Goal: Feedback & Contribution: Contribute content

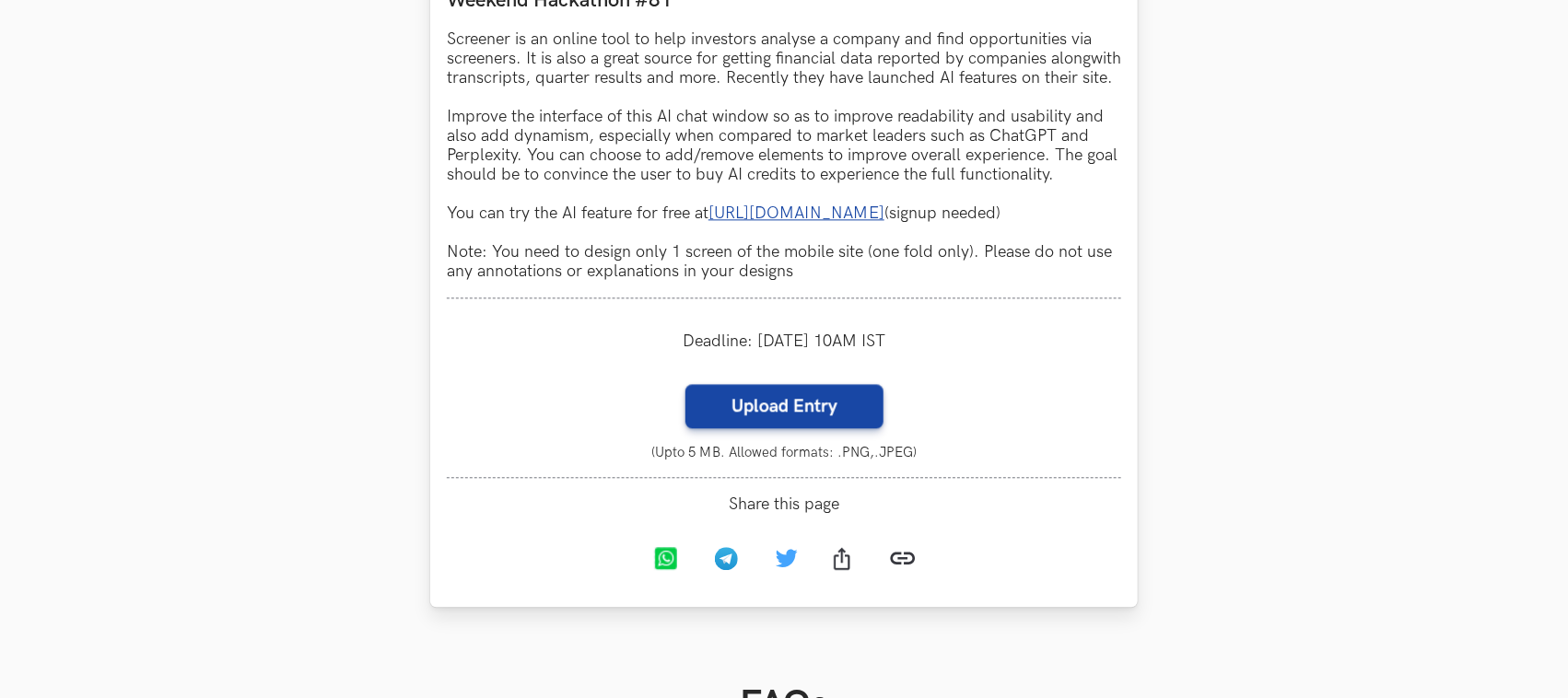
scroll to position [1770, 0]
click at [817, 428] on label "Upload Entry" at bounding box center [784, 406] width 198 height 44
click at [685, 384] on input "Upload Entry" at bounding box center [684, 383] width 1 height 1
type input "C:\fakepath\Screen AI.png"
click at [798, 428] on label "Upload Entry" at bounding box center [784, 406] width 198 height 44
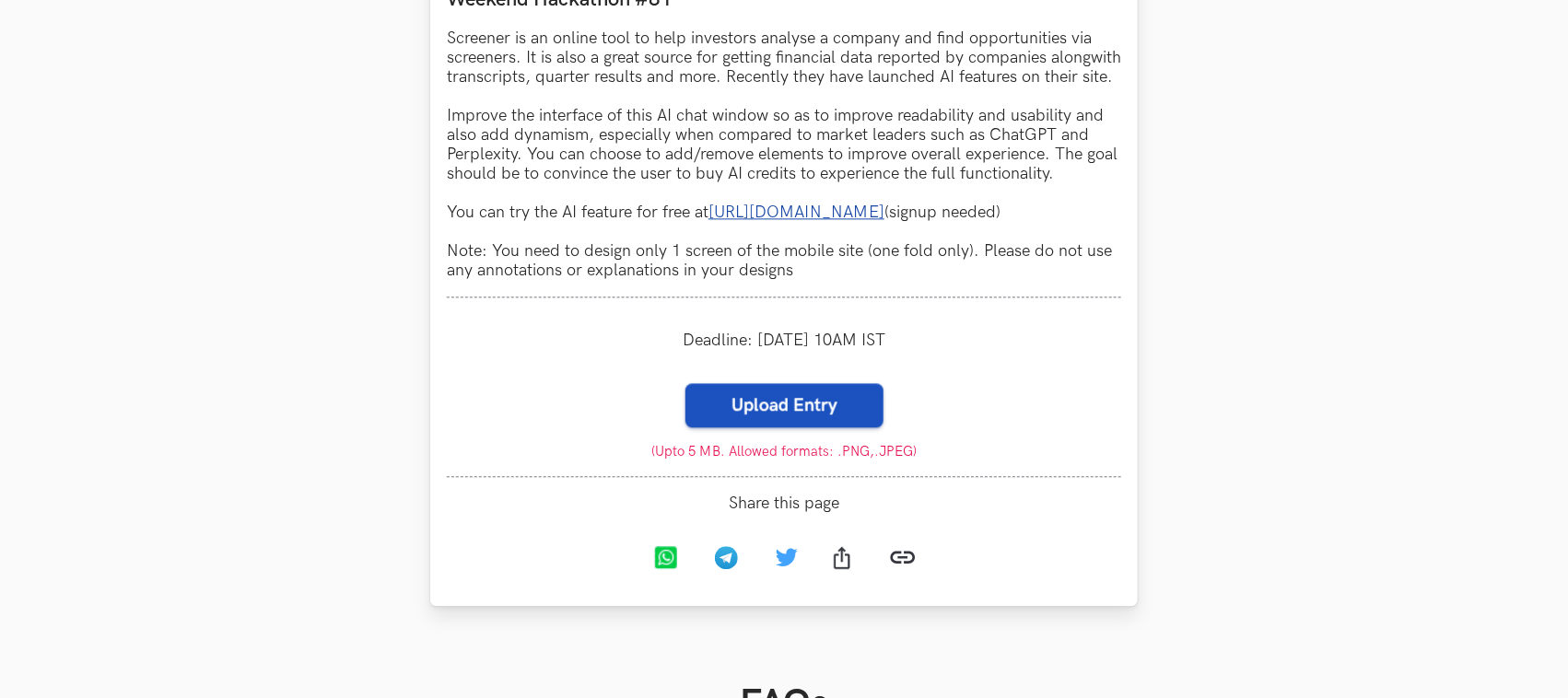
click at [685, 384] on input "Upload Entry" at bounding box center [684, 383] width 1 height 1
type input "C:\fakepath\Screen AI.png"
click at [822, 428] on label "Upload Entry" at bounding box center [784, 406] width 198 height 44
click at [685, 384] on input "Upload Entry" at bounding box center [684, 383] width 1 height 1
type input "C:\fakepath\Screen AI (1).png"
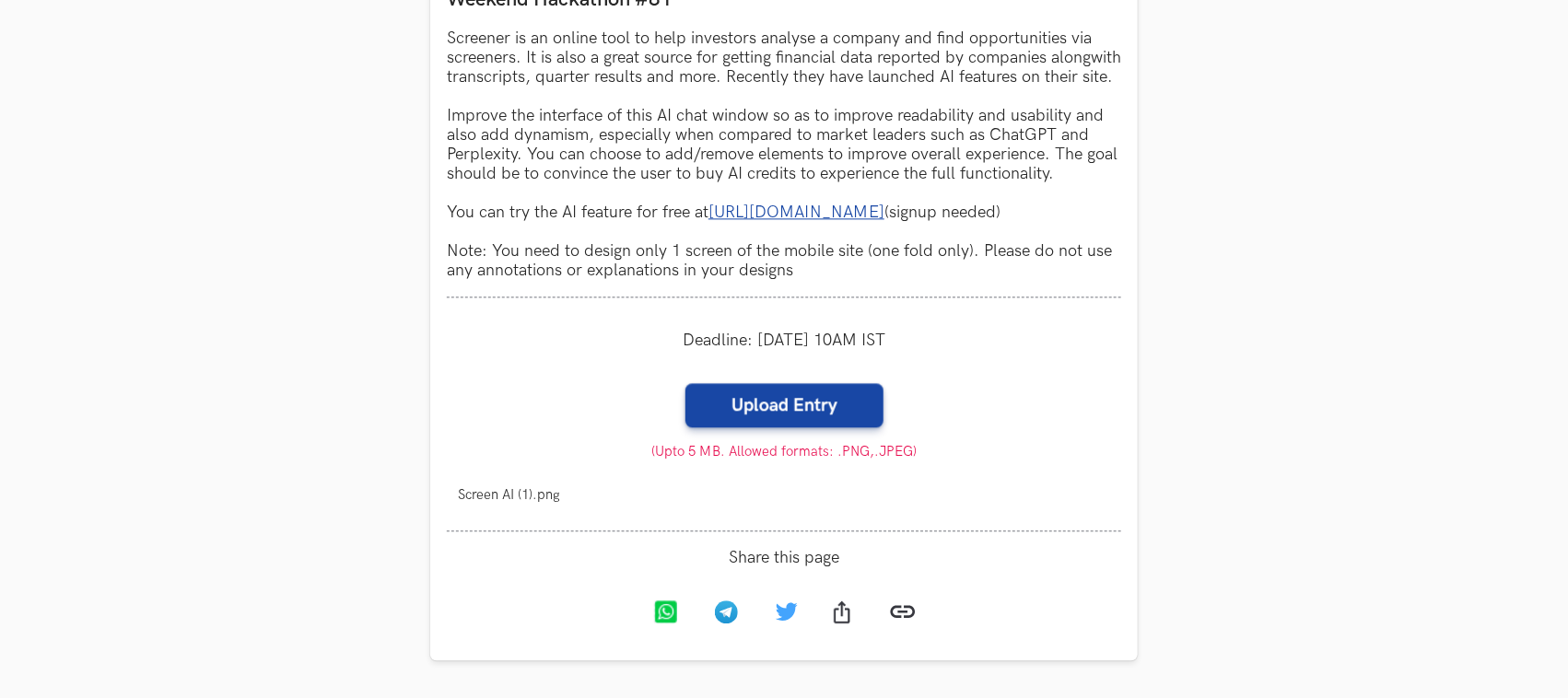
click at [997, 514] on li "Progress value is 0% Screen AI (1).png Remove File" at bounding box center [784, 494] width 674 height 37
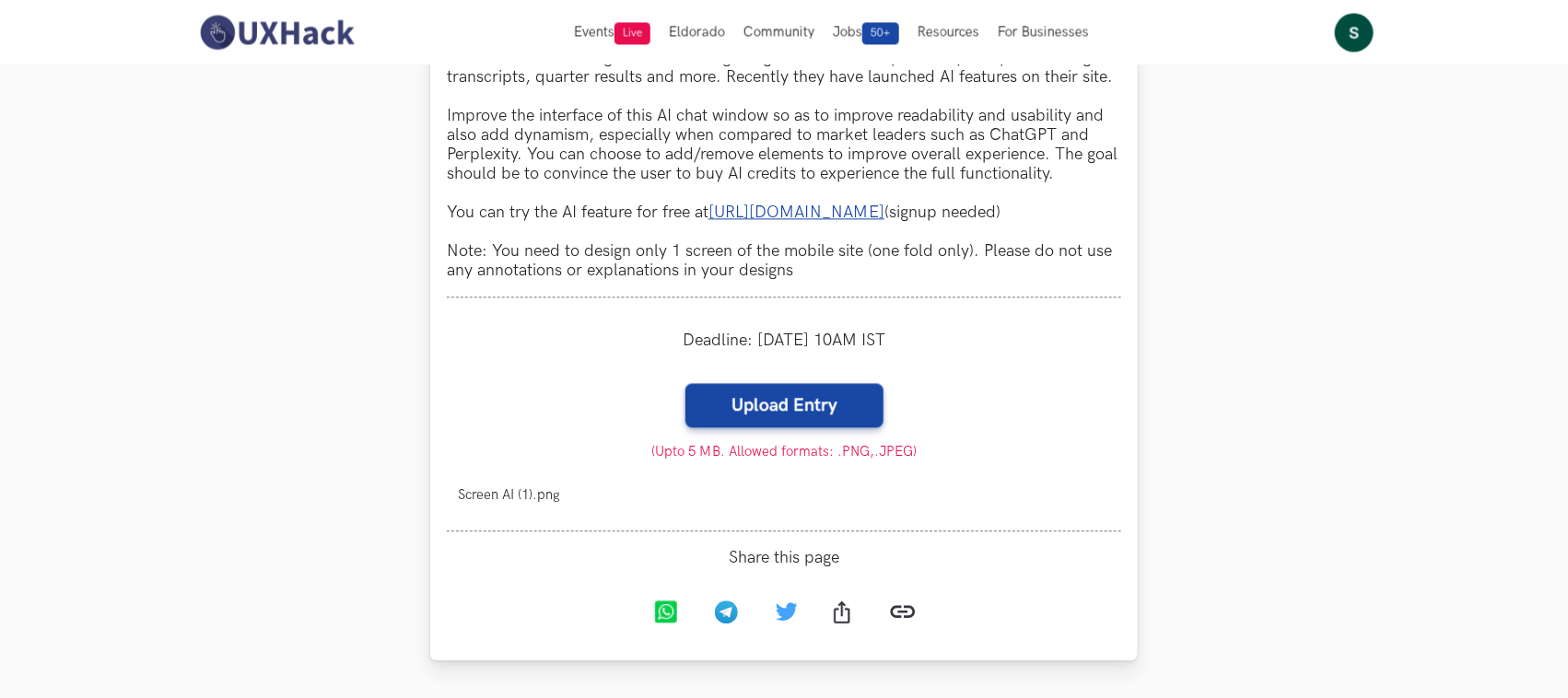
click at [530, 503] on span "Screen AI (1).png" at bounding box center [509, 495] width 102 height 15
click at [613, 500] on li "Progress value is 0% Screen AI (1).png Remove File" at bounding box center [784, 494] width 674 height 37
click at [821, 428] on label "Upload Entry" at bounding box center [784, 406] width 198 height 44
click at [685, 384] on input "Upload Entry" at bounding box center [684, 383] width 1 height 1
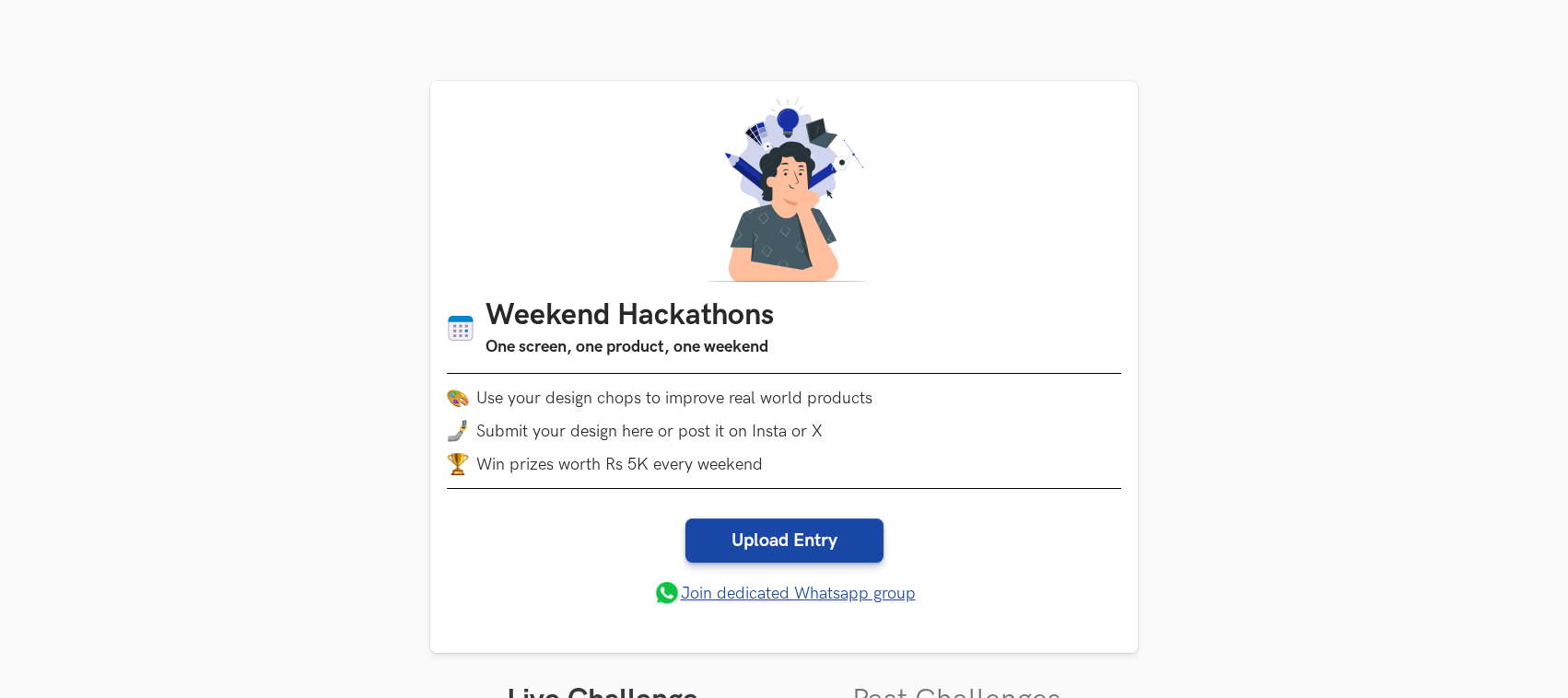
scroll to position [1770, 0]
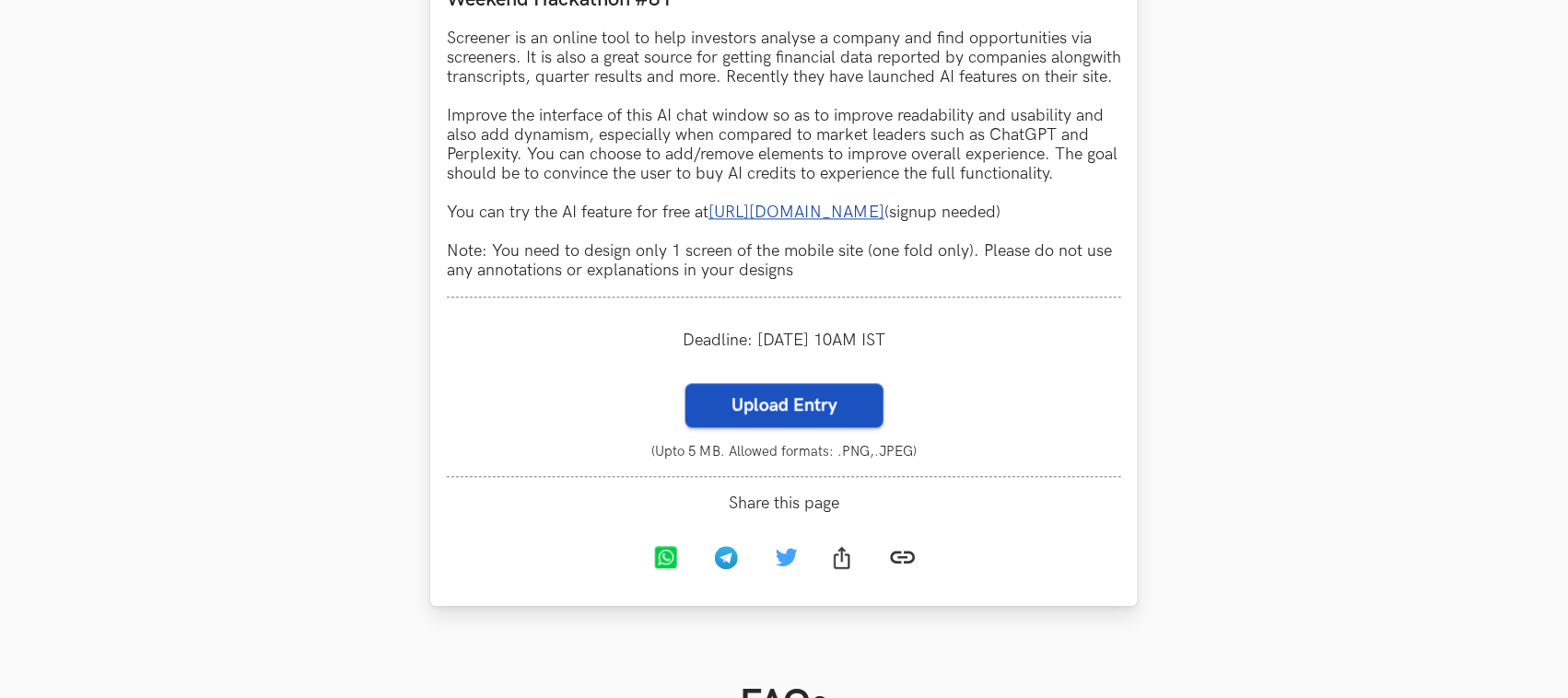
click at [738, 428] on label "Upload Entry" at bounding box center [784, 406] width 198 height 44
click at [685, 384] on input "Upload Entry" at bounding box center [684, 383] width 1 height 1
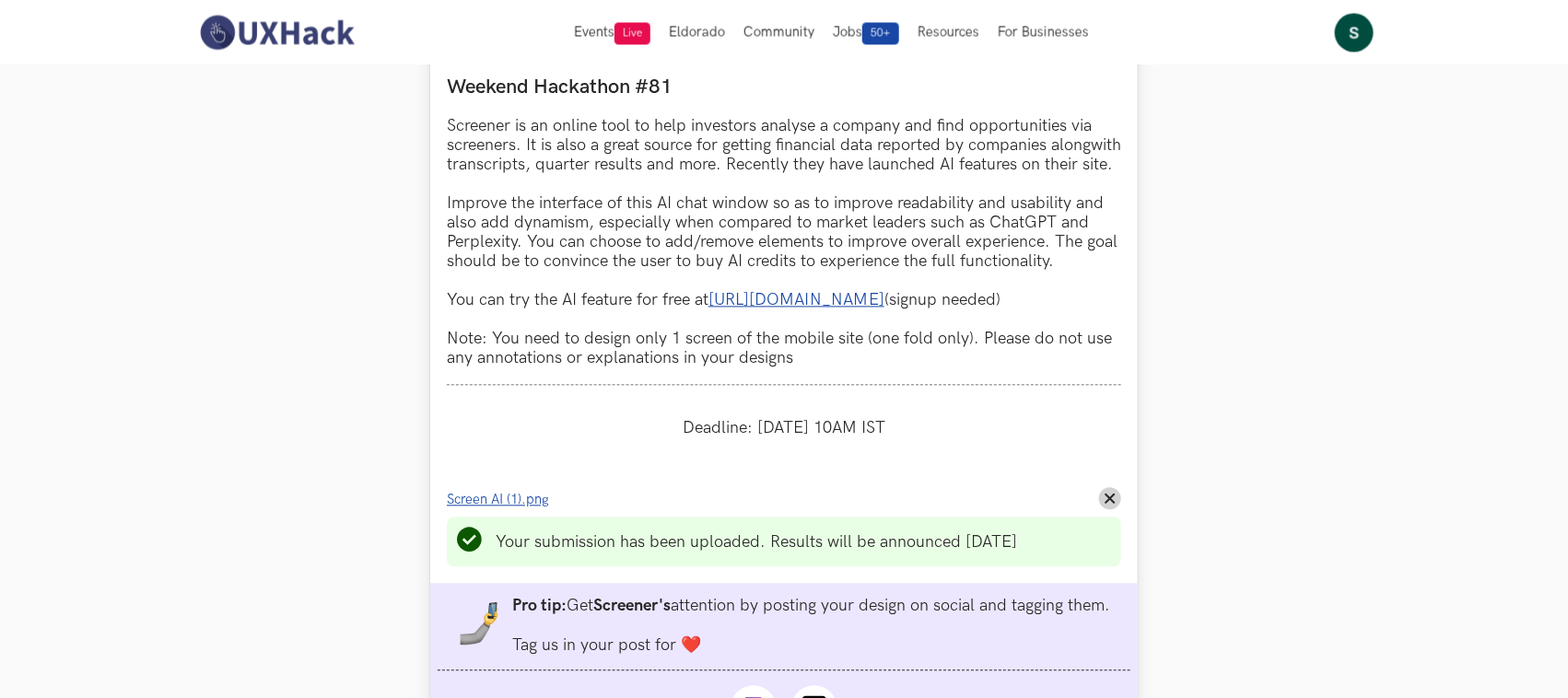
scroll to position [1655, 0]
